Goal: Information Seeking & Learning: Compare options

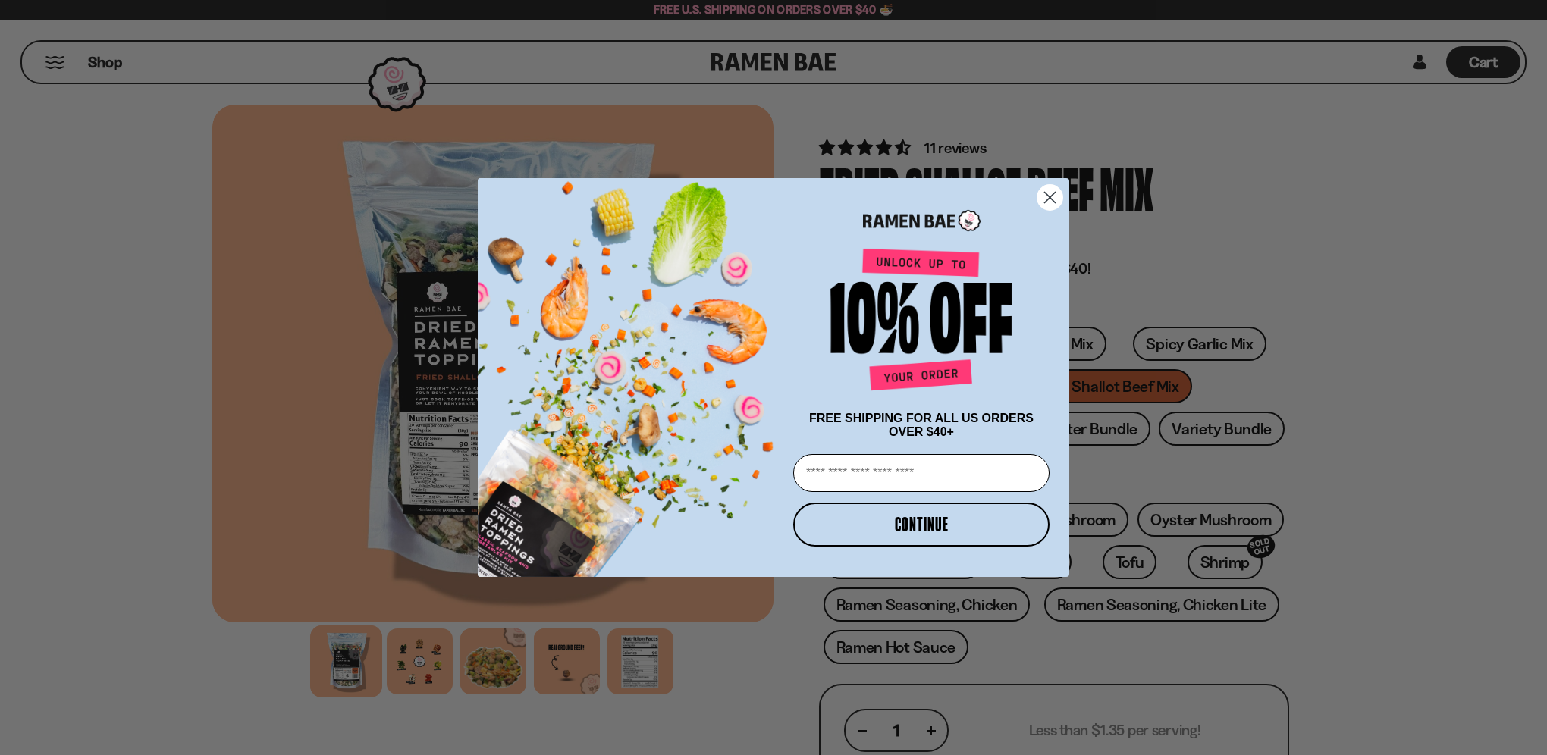
click at [1050, 197] on circle "Close dialog" at bounding box center [1049, 197] width 25 height 25
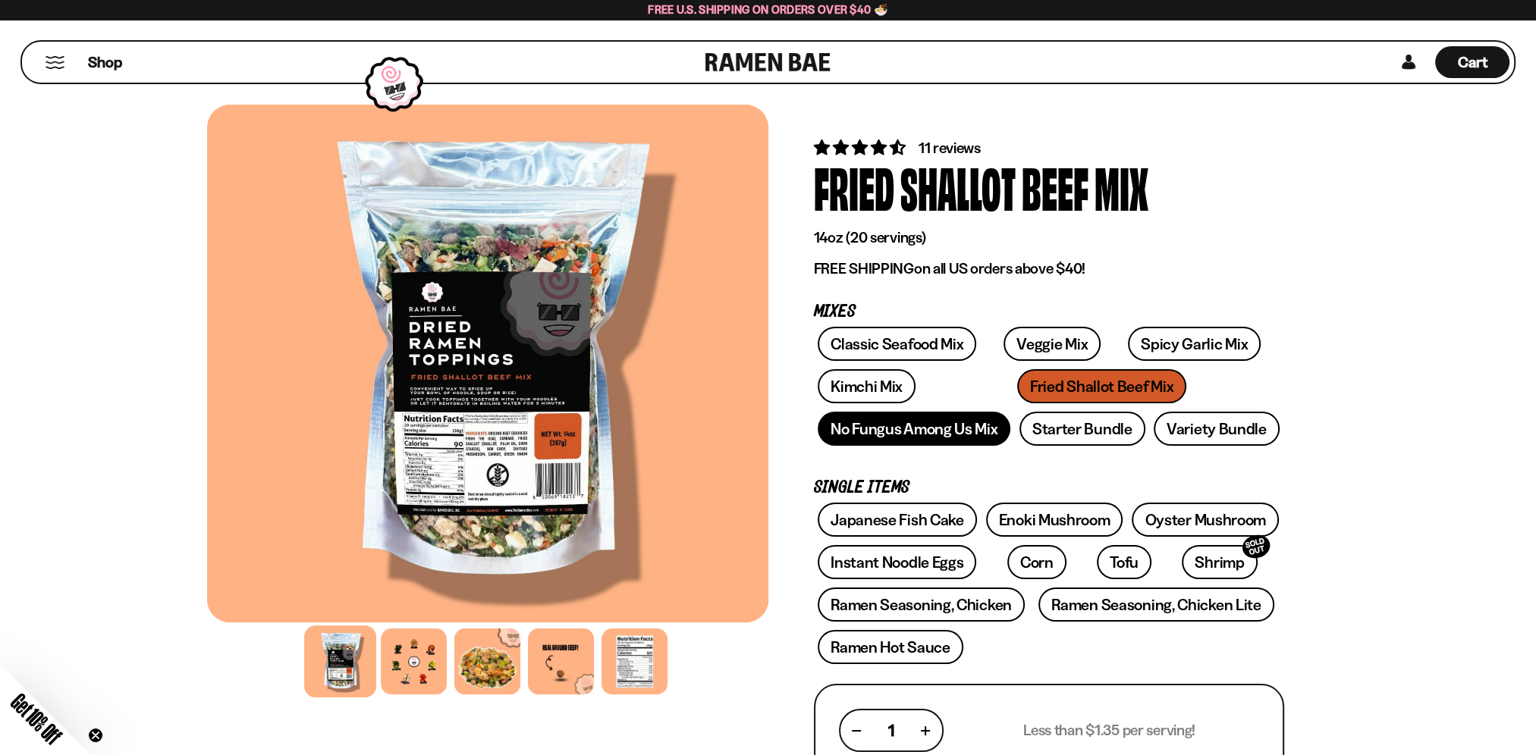
click at [922, 428] on link "No Fungus Among Us Mix" at bounding box center [914, 429] width 193 height 34
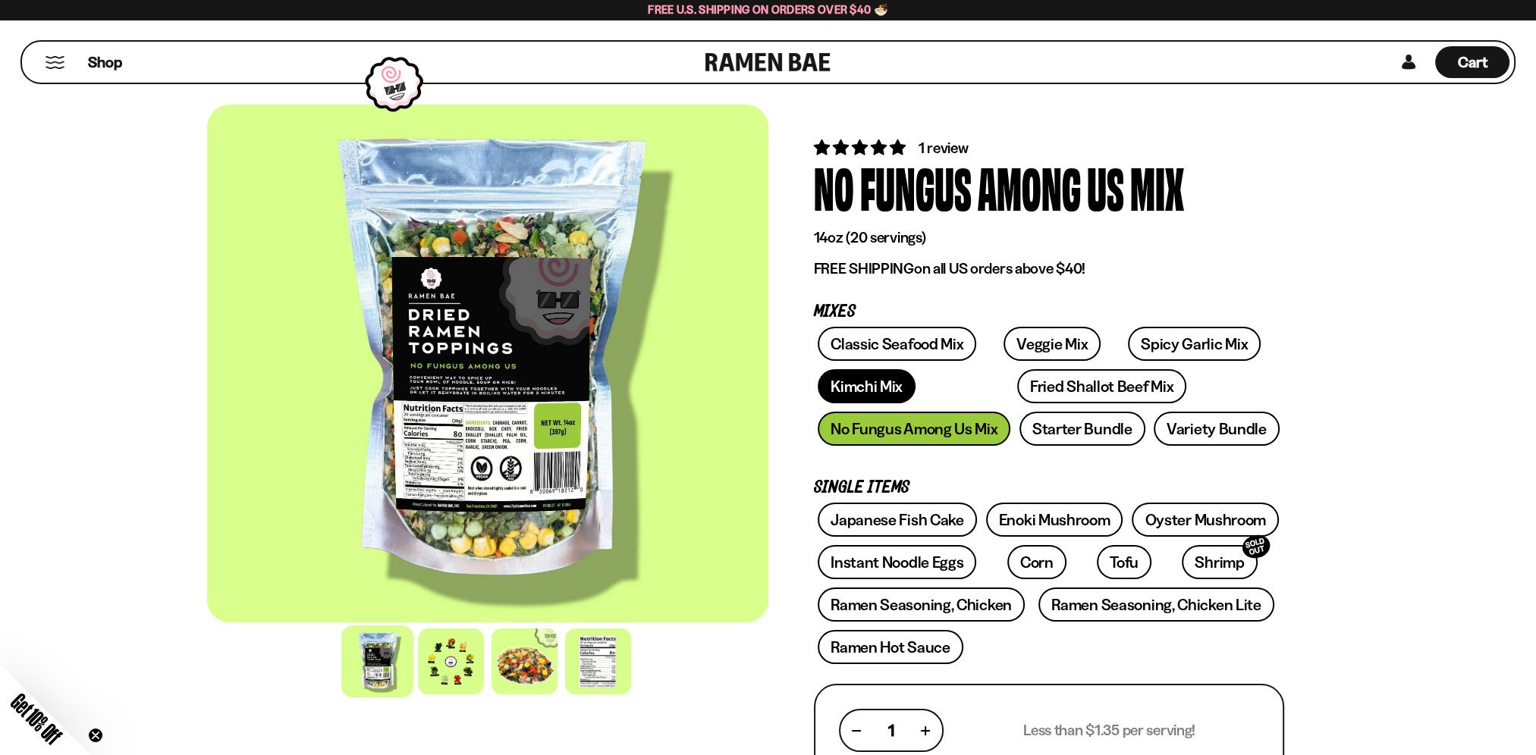
click at [870, 391] on link "Kimchi Mix" at bounding box center [867, 386] width 98 height 34
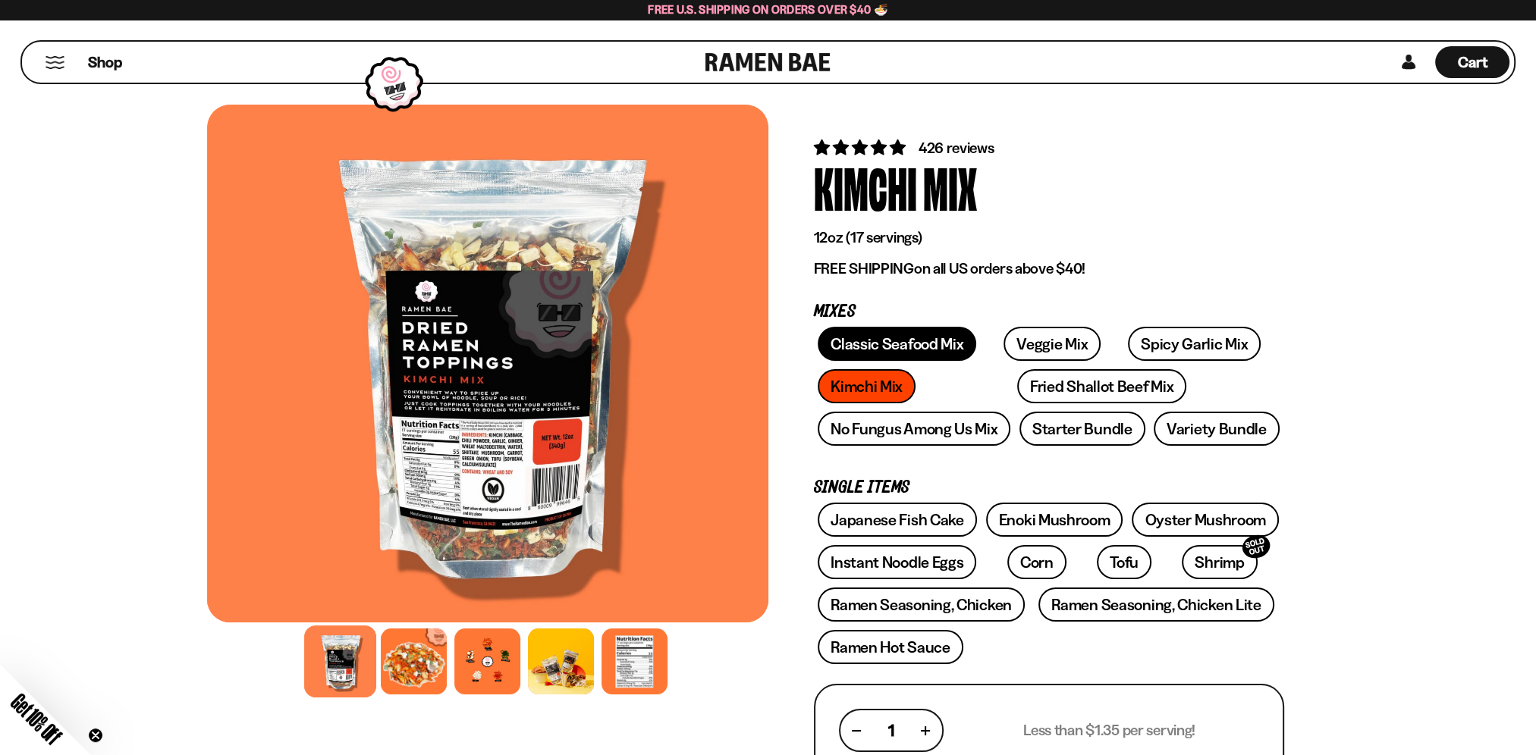
click at [892, 336] on link "Classic Seafood Mix" at bounding box center [897, 344] width 158 height 34
